Goal: Task Accomplishment & Management: Manage account settings

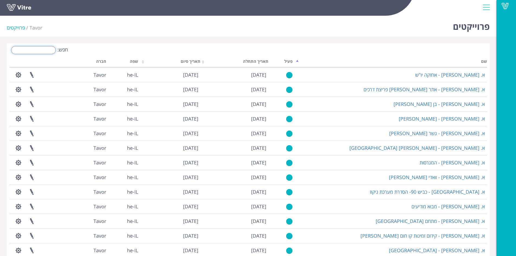
click at [53, 49] on input "חפש:" at bounding box center [33, 50] width 45 height 8
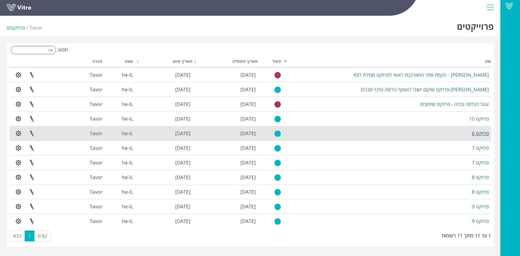
type input "פרו"
click at [479, 135] on link "פרויקט 6" at bounding box center [480, 133] width 17 height 7
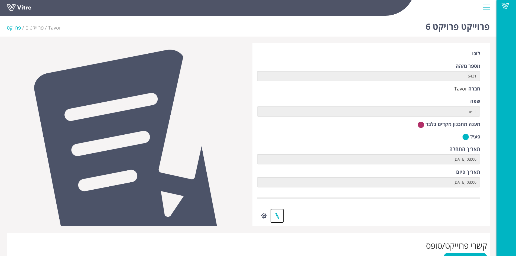
click at [279, 211] on link at bounding box center [277, 216] width 14 height 14
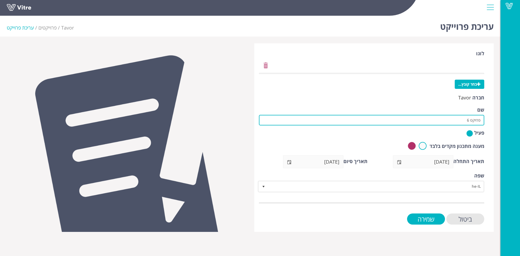
drag, startPoint x: 454, startPoint y: 119, endPoint x: 485, endPoint y: 121, distance: 30.7
click at [485, 121] on div "לוגו בחר קובץ... חברה Tavor שם פרויקט 6 פעיל מענה מתכנון מקדים בלבד תאריך התחלה…" at bounding box center [373, 137] width 239 height 189
paste input "קל בנין-בריכת הר אודם 2"
type input "קל בנין-בריכת הר אודם 2"
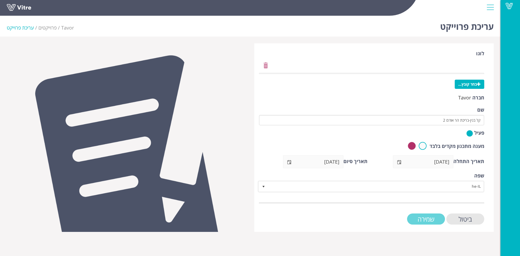
click at [435, 216] on input "שמירה" at bounding box center [426, 218] width 38 height 11
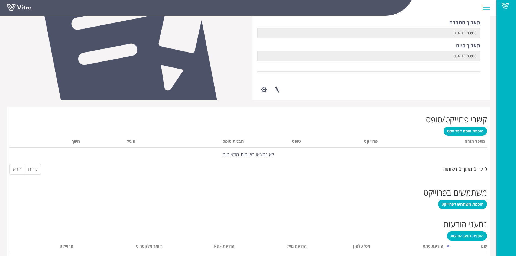
scroll to position [129, 0]
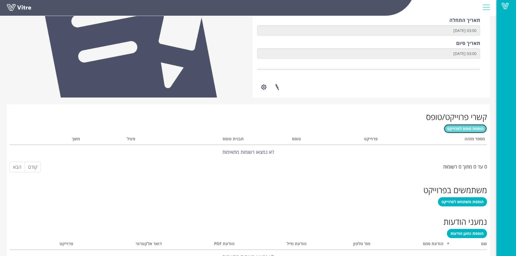
click at [465, 130] on span "הוספת טופס לפרוייקט" at bounding box center [465, 128] width 36 height 5
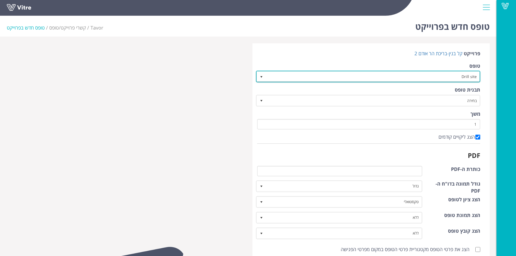
click at [264, 76] on span "select" at bounding box center [261, 77] width 4 height 4
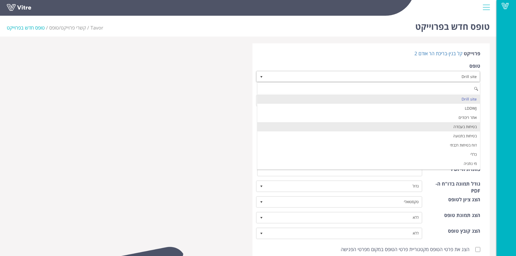
click at [399, 128] on li "בטיחות בעבודה" at bounding box center [368, 126] width 223 height 9
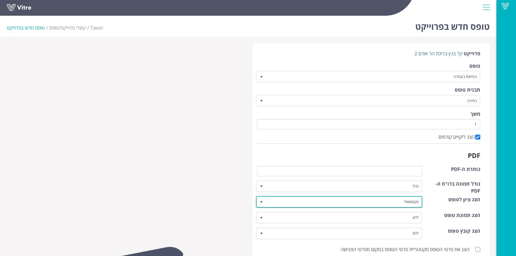
click at [263, 201] on span "select" at bounding box center [261, 202] width 4 height 4
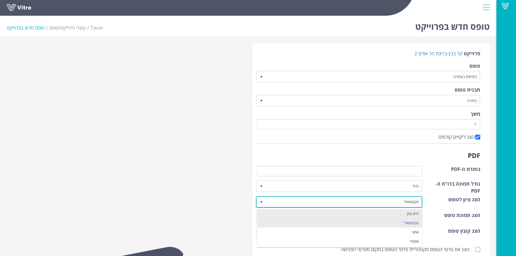
click at [270, 211] on li "ללא ציון" at bounding box center [339, 213] width 165 height 9
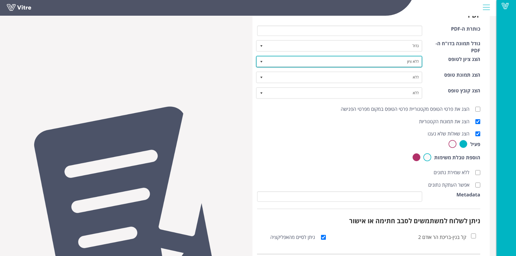
scroll to position [174, 0]
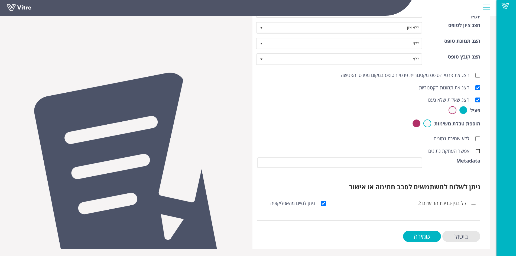
click at [477, 153] on input "אפשר העתקת נתונים" at bounding box center [477, 151] width 5 height 5
checkbox input "true"
click at [419, 235] on input "שמירה" at bounding box center [422, 236] width 38 height 11
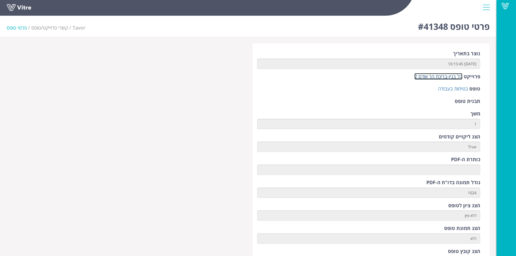
click at [445, 78] on link "קל בנין-בריכת הר אודם 2" at bounding box center [438, 76] width 48 height 7
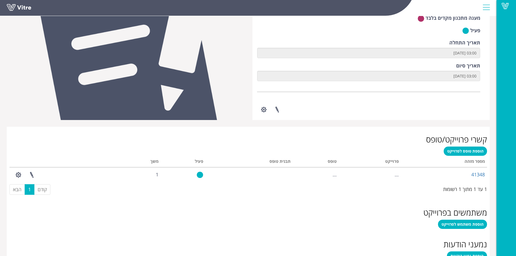
scroll to position [108, 0]
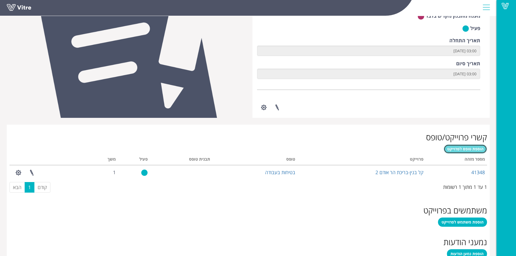
click at [469, 148] on span "הוספת טופס לפרוייקט" at bounding box center [465, 148] width 36 height 5
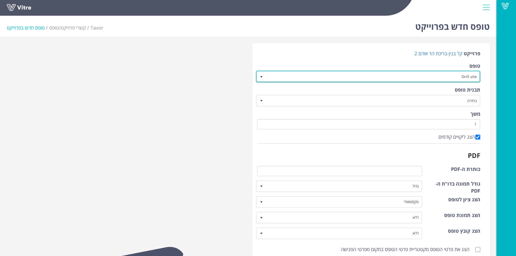
click at [261, 78] on span "select" at bounding box center [261, 77] width 4 height 4
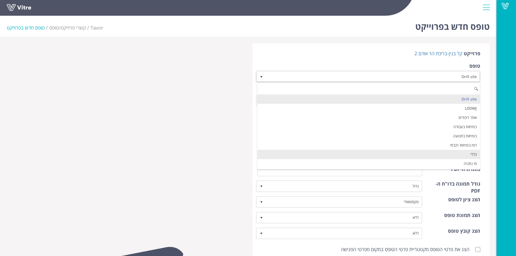
click at [372, 152] on li "כללי" at bounding box center [368, 154] width 223 height 9
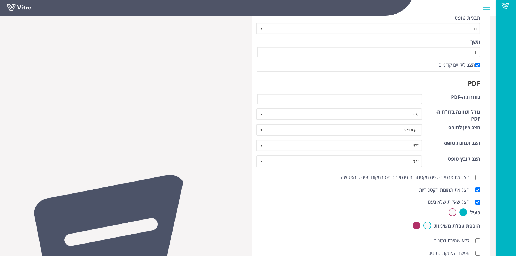
scroll to position [74, 0]
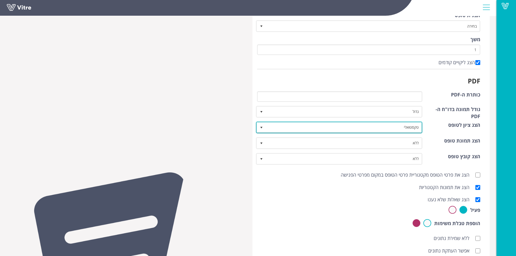
click at [261, 128] on span "select" at bounding box center [261, 127] width 4 height 4
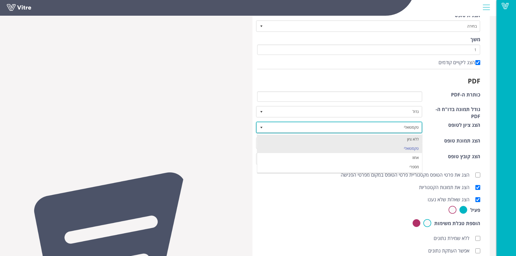
click at [271, 135] on li "ללא ציון" at bounding box center [339, 139] width 165 height 9
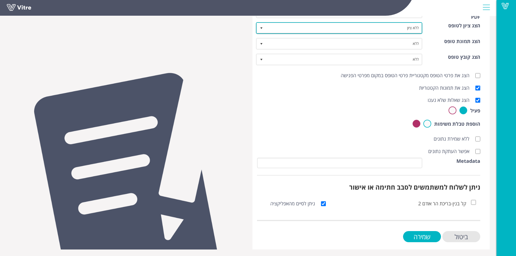
scroll to position [174, 0]
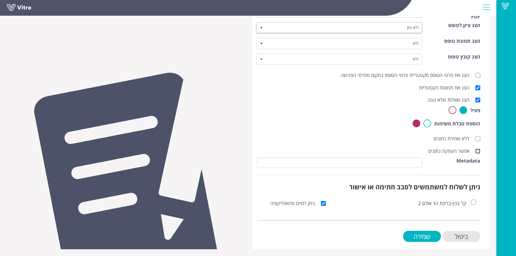
click at [479, 152] on input "אפשר העתקת נתונים" at bounding box center [477, 151] width 5 height 5
checkbox input "true"
click at [427, 237] on input "שמירה" at bounding box center [422, 236] width 38 height 11
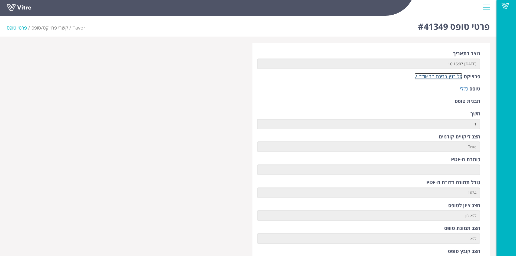
click at [430, 76] on link "קל בנין-בריכת הר אודם 2" at bounding box center [438, 76] width 48 height 7
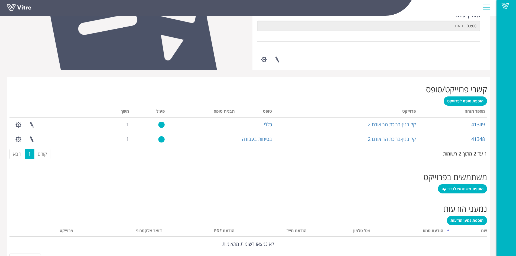
scroll to position [163, 0]
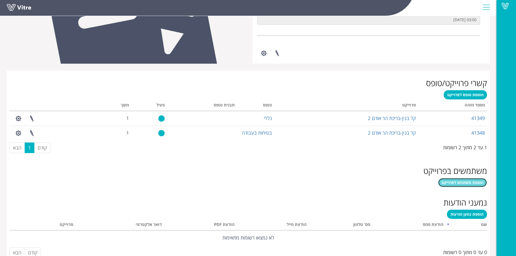
click at [472, 183] on span "הוספת משתמש לפרוייקט" at bounding box center [462, 182] width 42 height 5
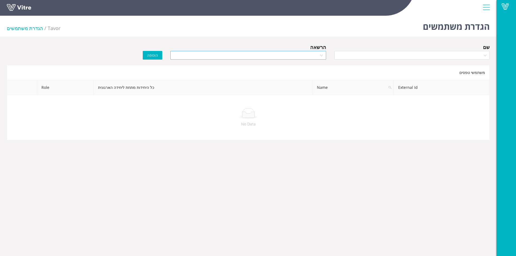
click at [323, 58] on div at bounding box center [247, 55] width 155 height 9
click at [315, 74] on div "Manager" at bounding box center [248, 75] width 149 height 6
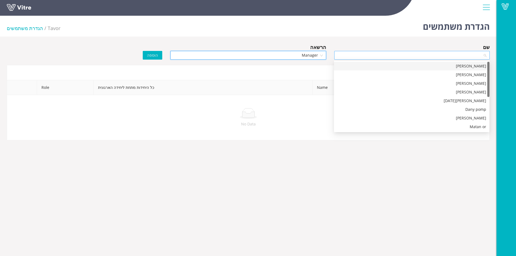
click at [486, 53] on div at bounding box center [411, 55] width 155 height 9
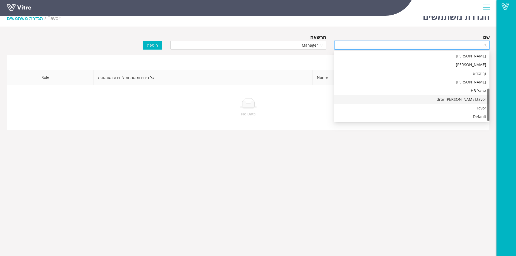
scroll to position [14, 0]
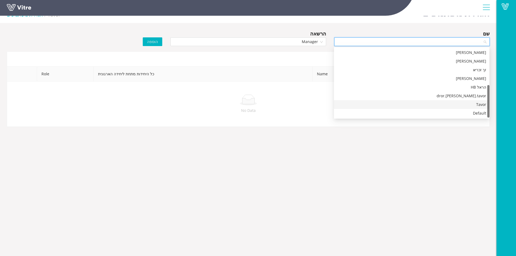
click at [462, 102] on div "Tavor" at bounding box center [411, 105] width 149 height 6
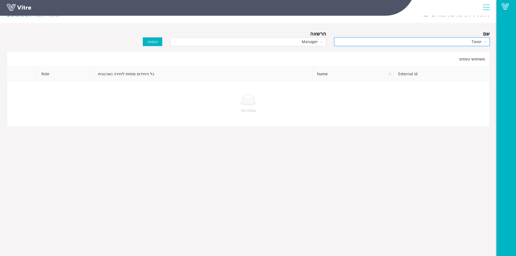
click at [148, 41] on span "הוספה" at bounding box center [152, 42] width 11 height 6
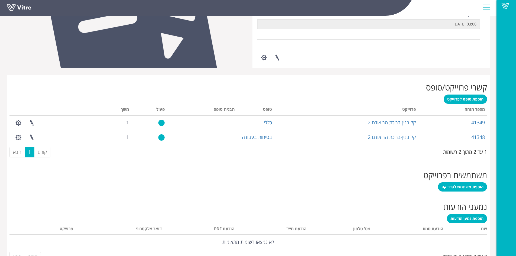
scroll to position [176, 0]
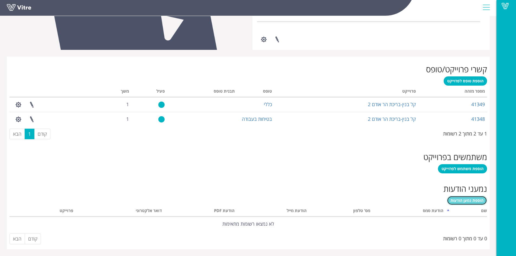
click at [469, 203] on link "הוספת נמען הודעות" at bounding box center [467, 200] width 40 height 9
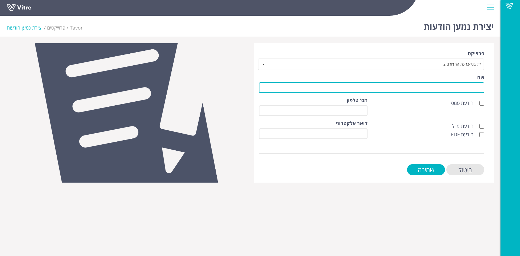
click at [454, 85] on input "שם" at bounding box center [371, 87] width 225 height 11
type input "לקוח"
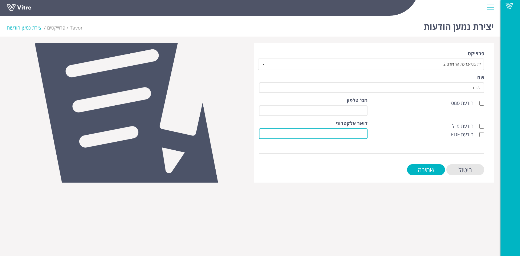
click at [353, 134] on input "דואר אלקטרוני" at bounding box center [313, 133] width 109 height 11
type input "sulimanshufi2121@gmail/com"
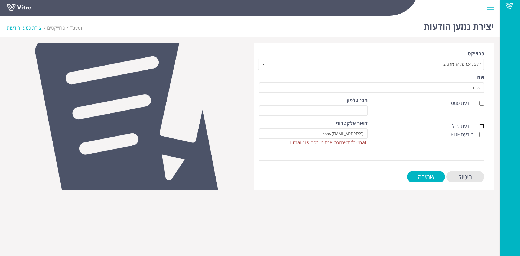
click at [481, 127] on input "הודעת מייל" at bounding box center [481, 126] width 5 height 5
checkbox input "true"
click at [482, 134] on input "הודעת PDF" at bounding box center [481, 134] width 5 height 5
checkbox input "true"
click at [357, 134] on input "sulimanshufi2121@gmail/com" at bounding box center [313, 133] width 109 height 11
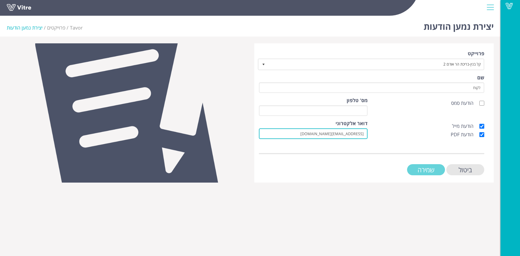
type input "[EMAIL_ADDRESS][DOMAIN_NAME]"
click at [422, 170] on input "שמירה" at bounding box center [426, 169] width 38 height 11
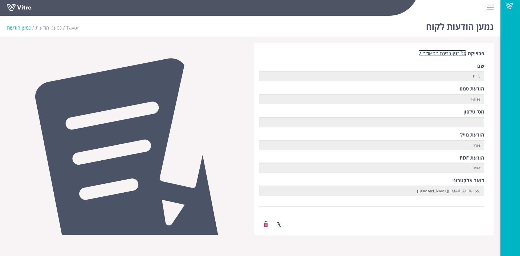
click at [447, 54] on link "קל בנין-בריכת הר אודם 2" at bounding box center [442, 53] width 48 height 7
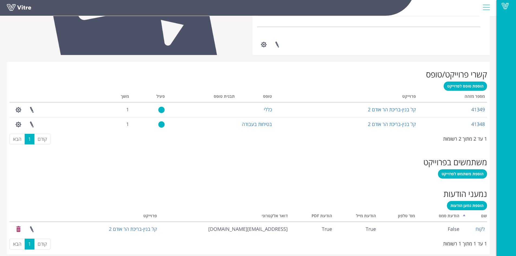
scroll to position [170, 0]
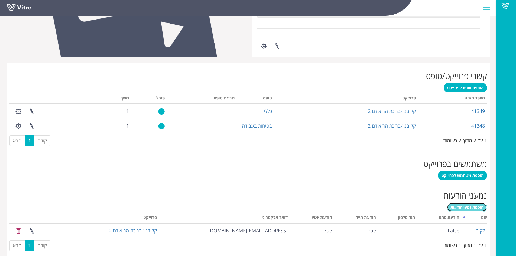
click at [474, 206] on span "הוספת נמען הודעות" at bounding box center [466, 206] width 33 height 5
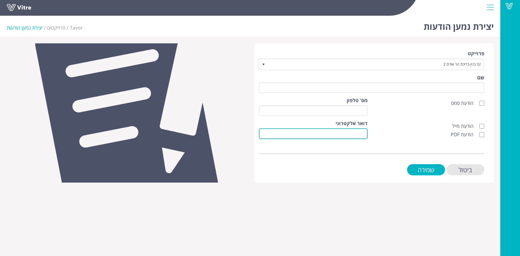
click at [363, 135] on input "דואר אלקטרוני" at bounding box center [313, 133] width 109 height 11
type input "[EMAIL_ADDRESS][DOMAIN_NAME]"
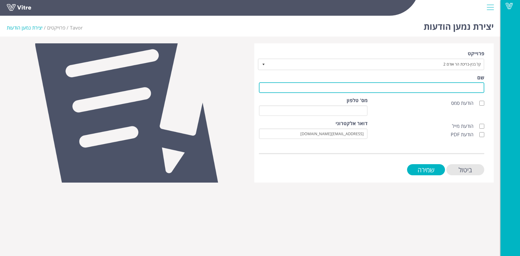
click at [455, 88] on input "שם" at bounding box center [371, 87] width 225 height 11
type input "לקוח"
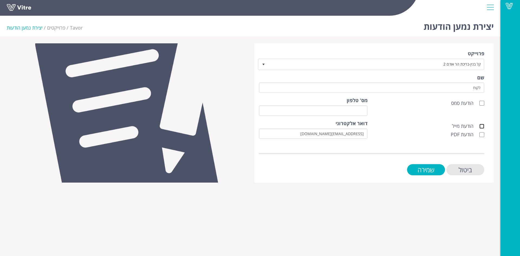
click at [480, 126] on input "הודעת מייל" at bounding box center [481, 126] width 5 height 5
checkbox input "true"
click at [483, 135] on input "הודעת PDF" at bounding box center [481, 134] width 5 height 5
checkbox input "true"
click at [427, 167] on input "שמירה" at bounding box center [426, 169] width 38 height 11
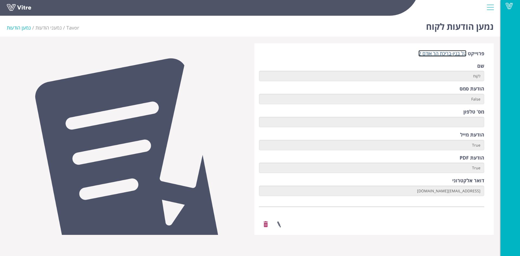
click at [444, 52] on link "קל בנין-בריכת הר אודם 2" at bounding box center [442, 53] width 48 height 7
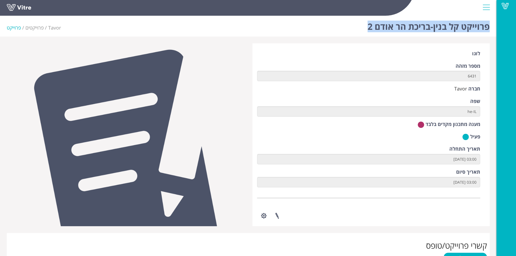
drag, startPoint x: 359, startPoint y: 24, endPoint x: 488, endPoint y: 31, distance: 129.2
click at [488, 31] on div "פרוייקט קל בנין-בריכת הר אודם 2 Tavor פרוייקטים פרוייקט" at bounding box center [248, 25] width 496 height 23
copy h1 "פרוייקט קל בנין-בריכת הר אודם 2"
